Goal: Find specific page/section

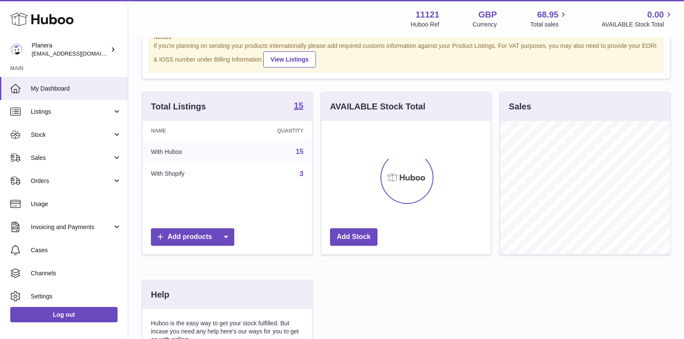
scroll to position [54, 0]
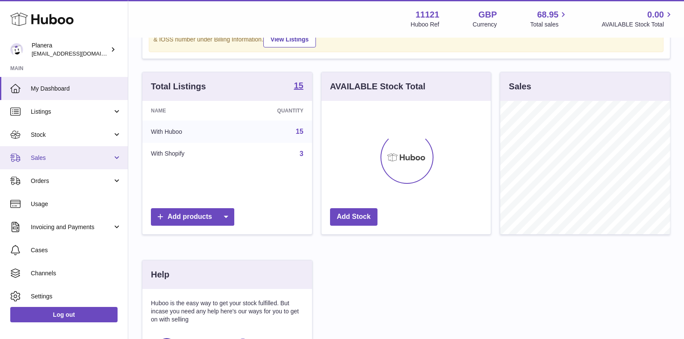
click at [50, 159] on span "Sales" at bounding box center [72, 158] width 82 height 8
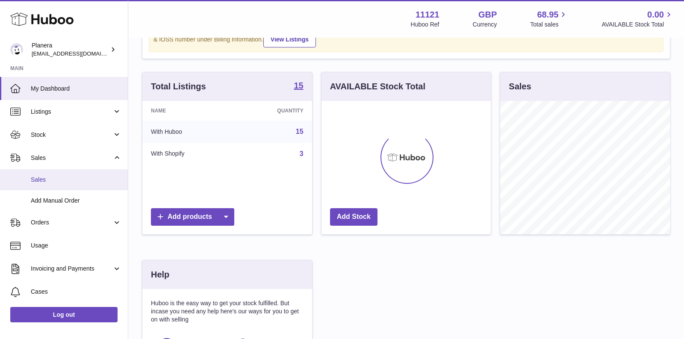
click at [47, 178] on span "Sales" at bounding box center [76, 180] width 91 height 8
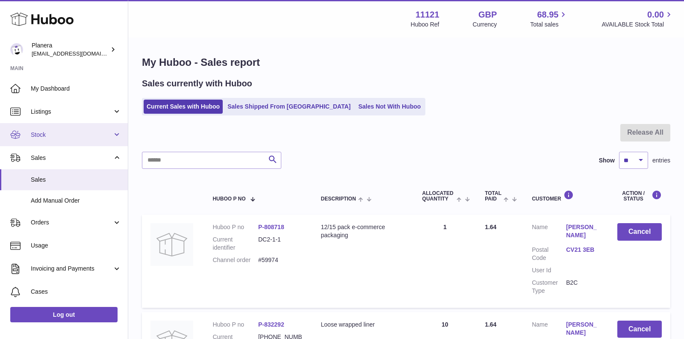
click at [55, 137] on span "Stock" at bounding box center [72, 135] width 82 height 8
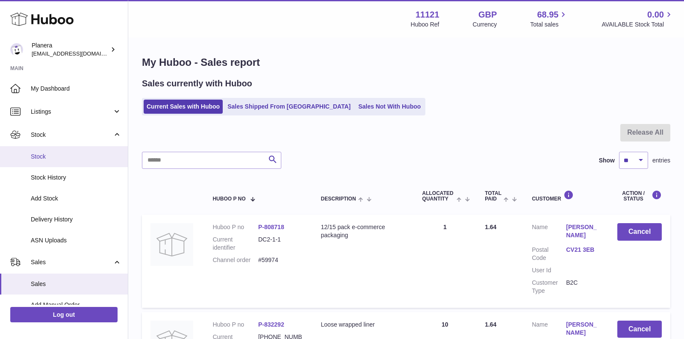
click at [53, 153] on span "Stock" at bounding box center [76, 157] width 91 height 8
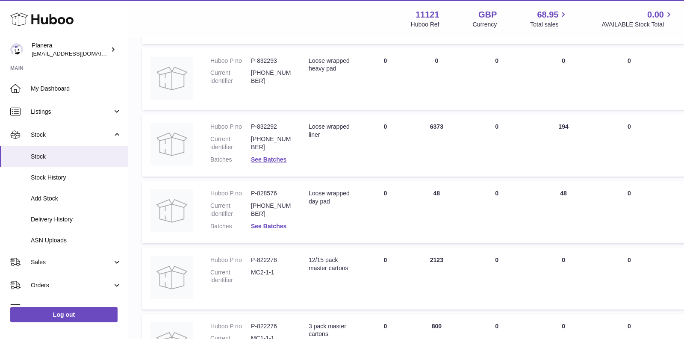
scroll to position [253, 0]
